Goal: Information Seeking & Learning: Learn about a topic

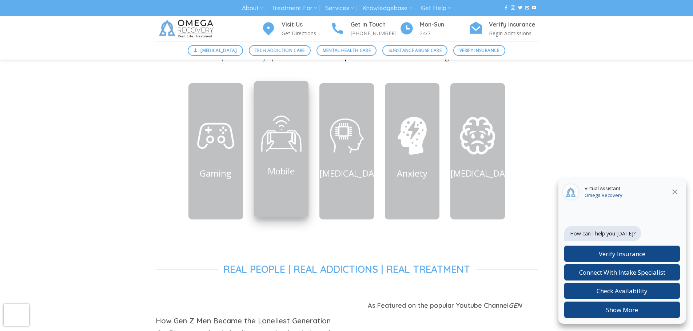
scroll to position [327, 0]
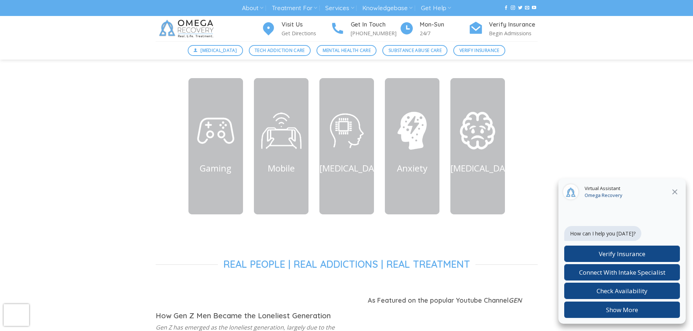
click at [673, 192] on icon at bounding box center [675, 192] width 9 height 9
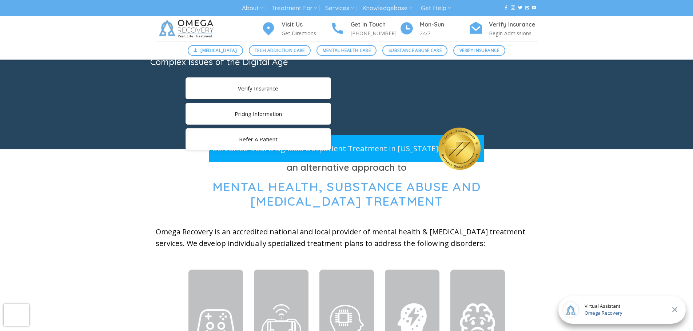
scroll to position [73, 0]
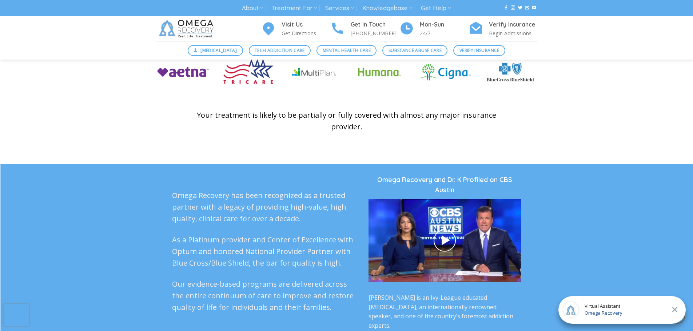
scroll to position [1783, 0]
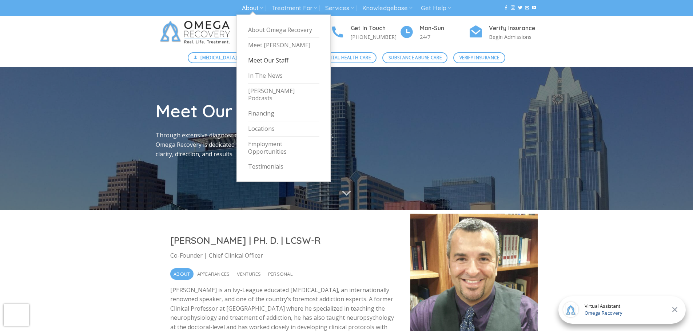
click at [247, 9] on link "About" at bounding box center [252, 7] width 21 height 13
click at [260, 31] on link "About Omega Recovery" at bounding box center [283, 30] width 71 height 15
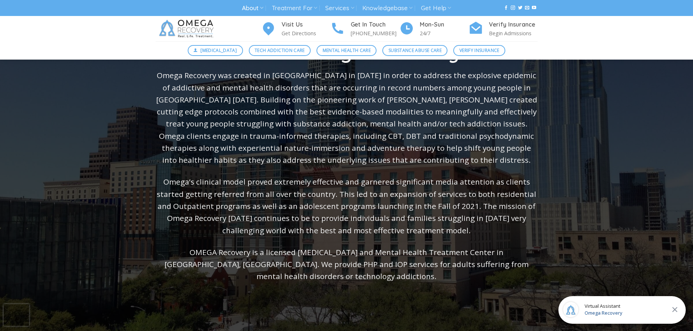
scroll to position [182, 0]
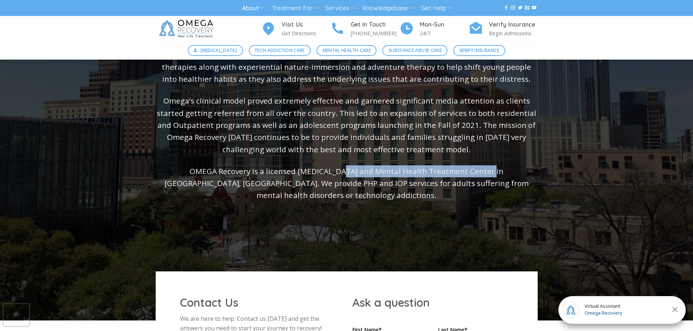
drag, startPoint x: 310, startPoint y: 170, endPoint x: 453, endPoint y: 171, distance: 143.0
click at [453, 171] on p "OMEGA Recovery is a licensed Technology Addiction and Mental Health Treatment C…" at bounding box center [347, 184] width 382 height 36
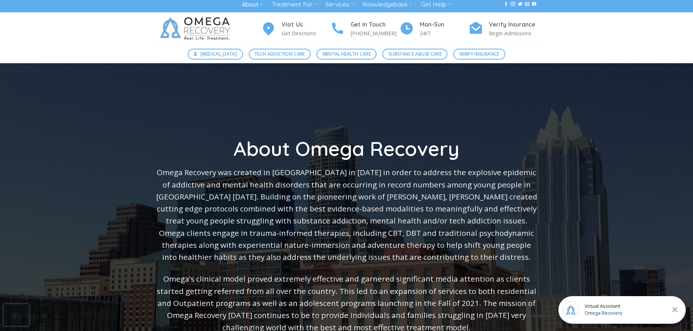
scroll to position [0, 0]
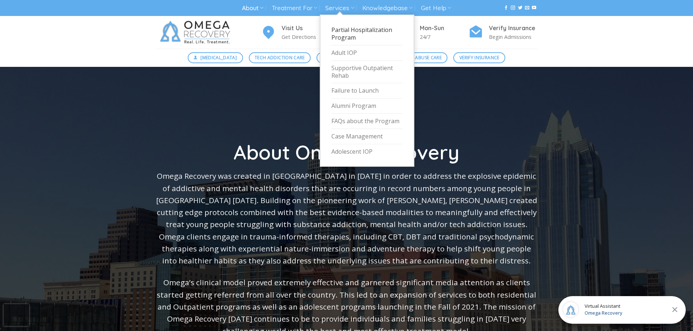
click at [352, 36] on link "Partial Hospitalization Program" at bounding box center [366, 34] width 71 height 23
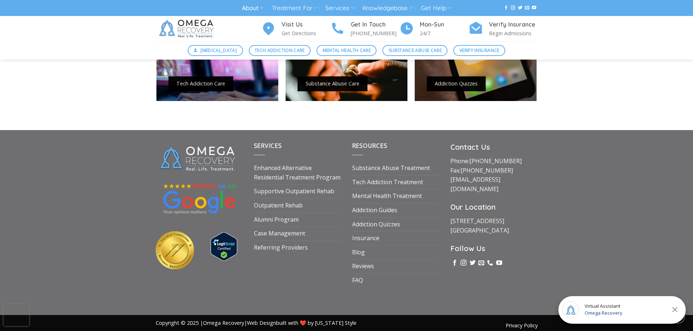
scroll to position [668, 0]
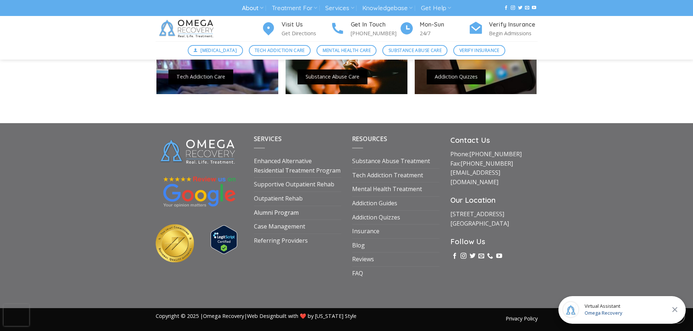
click at [291, 214] on link "Alumni Program" at bounding box center [276, 213] width 45 height 14
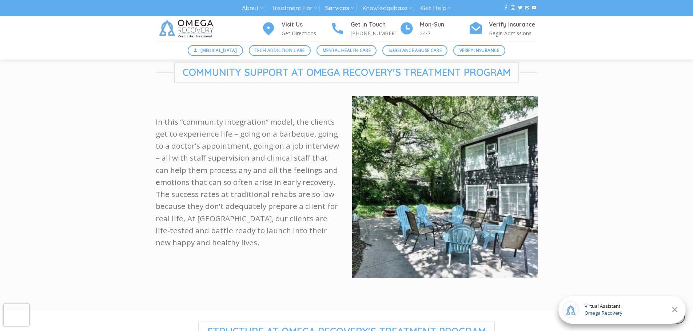
scroll to position [364, 0]
